Goal: Transaction & Acquisition: Purchase product/service

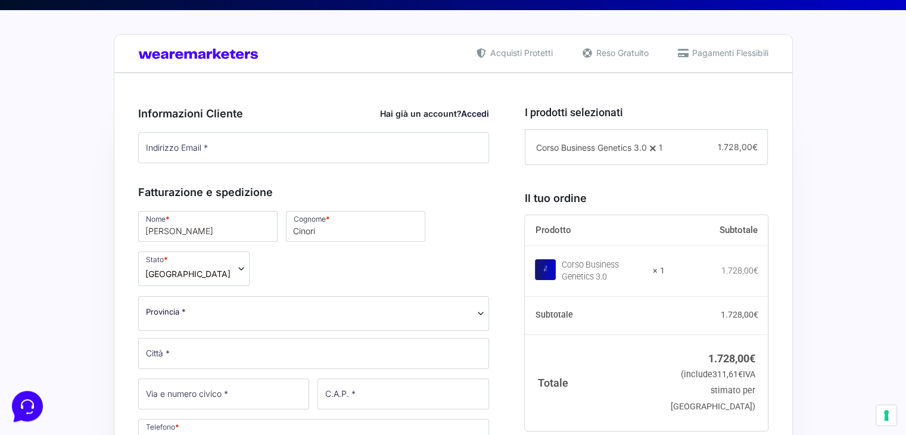
scroll to position [230, 0]
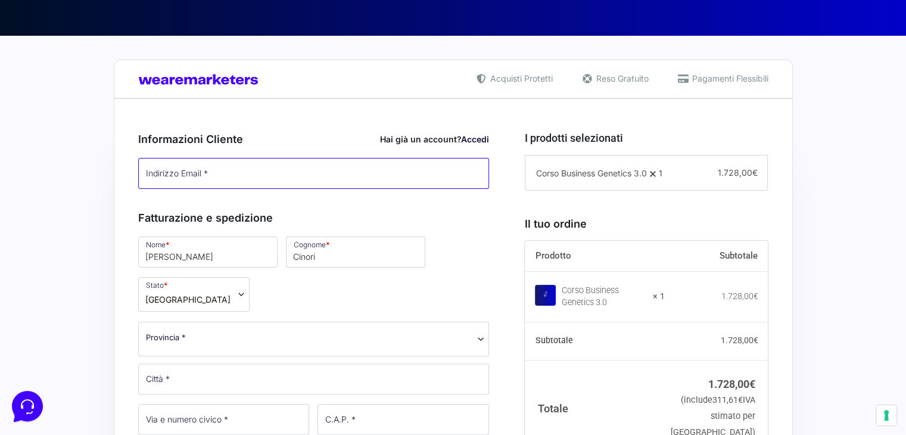
click at [326, 177] on input "Indirizzo Email *" at bounding box center [313, 173] width 351 height 31
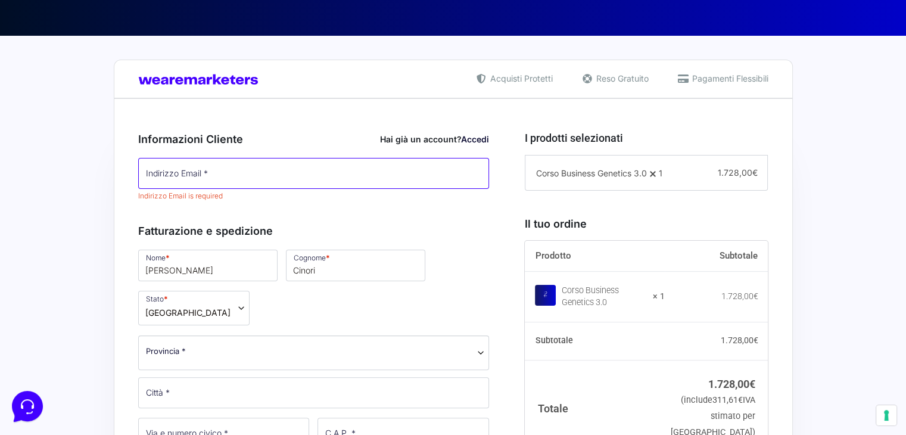
type input "[PERSON_NAME][EMAIL_ADDRESS][DOMAIN_NAME]"
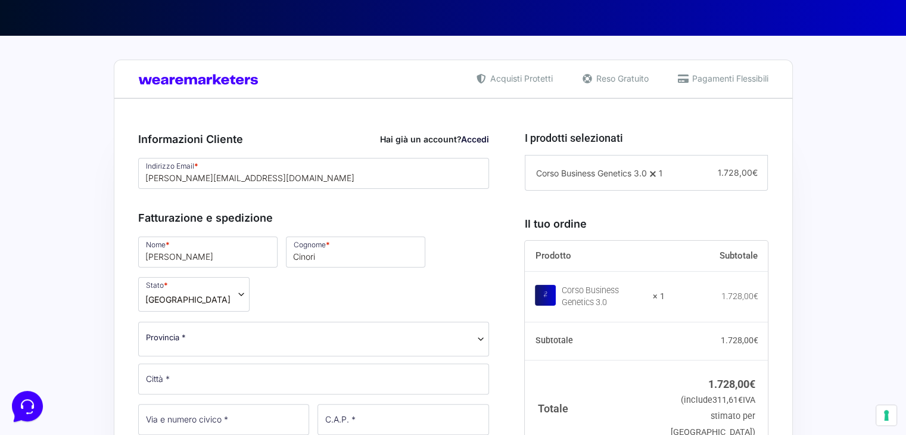
click at [272, 204] on div "Informazioni Cliente Hai già un account? Accedi Indirizzo Email * Francesco.cin…" at bounding box center [313, 387] width 351 height 538
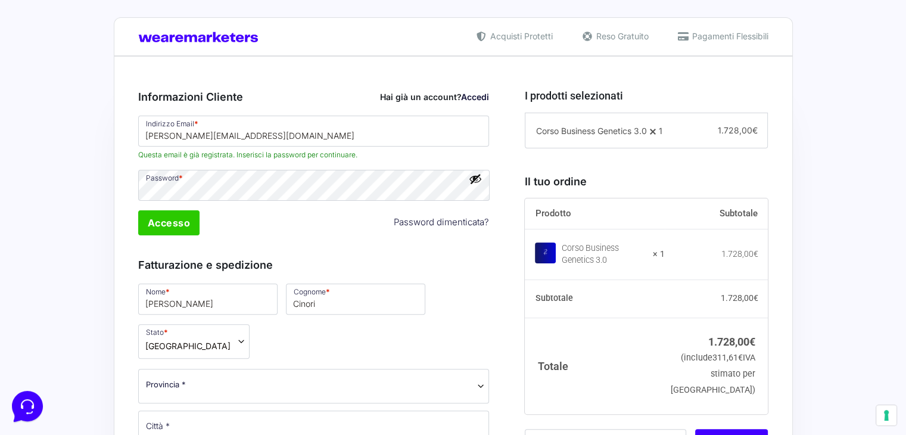
scroll to position [286, 0]
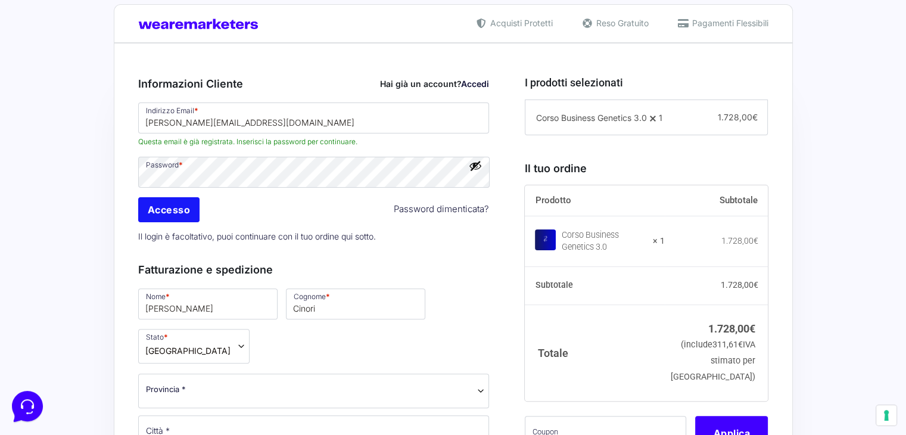
click at [180, 208] on input "Accesso" at bounding box center [169, 209] width 62 height 25
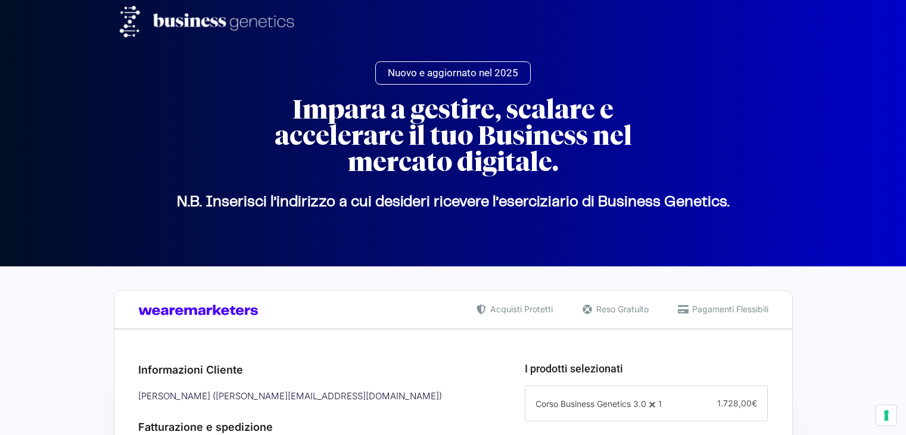
type input "[PHONE_NUMBER]"
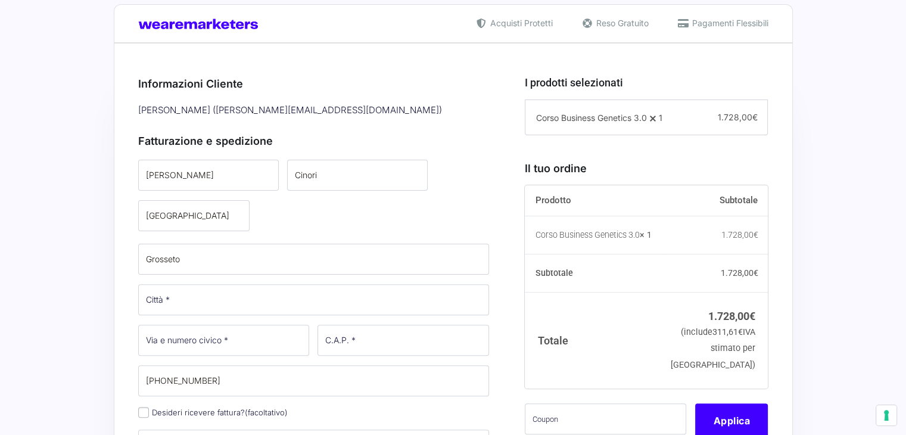
select select
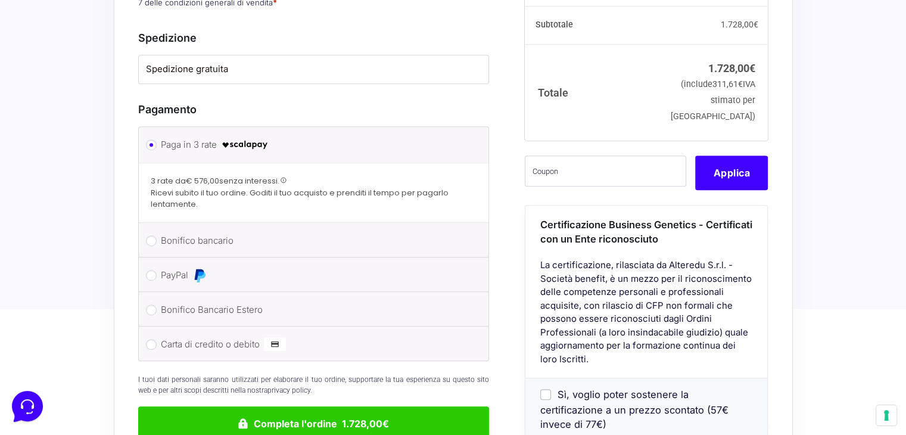
scroll to position [838, 0]
